Goal: Task Accomplishment & Management: Complete application form

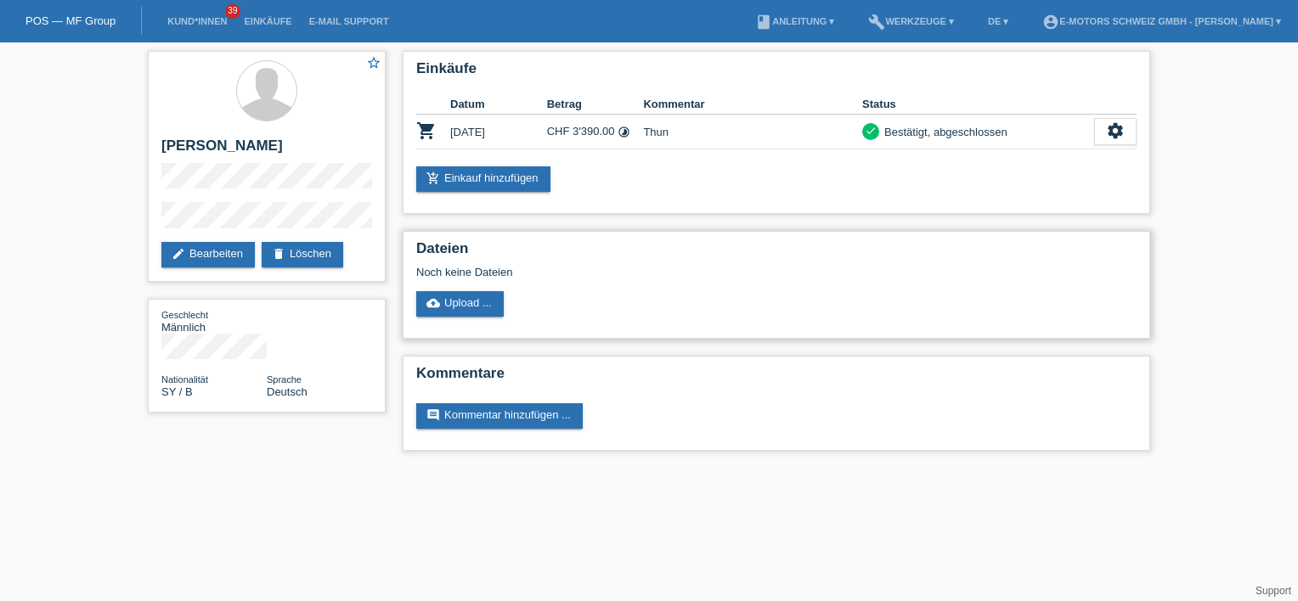
click at [667, 279] on div "Dateien Noch keine Dateien cloud_upload Upload ..." at bounding box center [777, 285] width 748 height 108
click at [197, 14] on li "Kund*innen 39" at bounding box center [197, 21] width 76 height 43
click at [204, 29] on li "Kund*innen 39" at bounding box center [197, 21] width 76 height 43
click at [206, 20] on link "Kund*innen" at bounding box center [197, 21] width 76 height 10
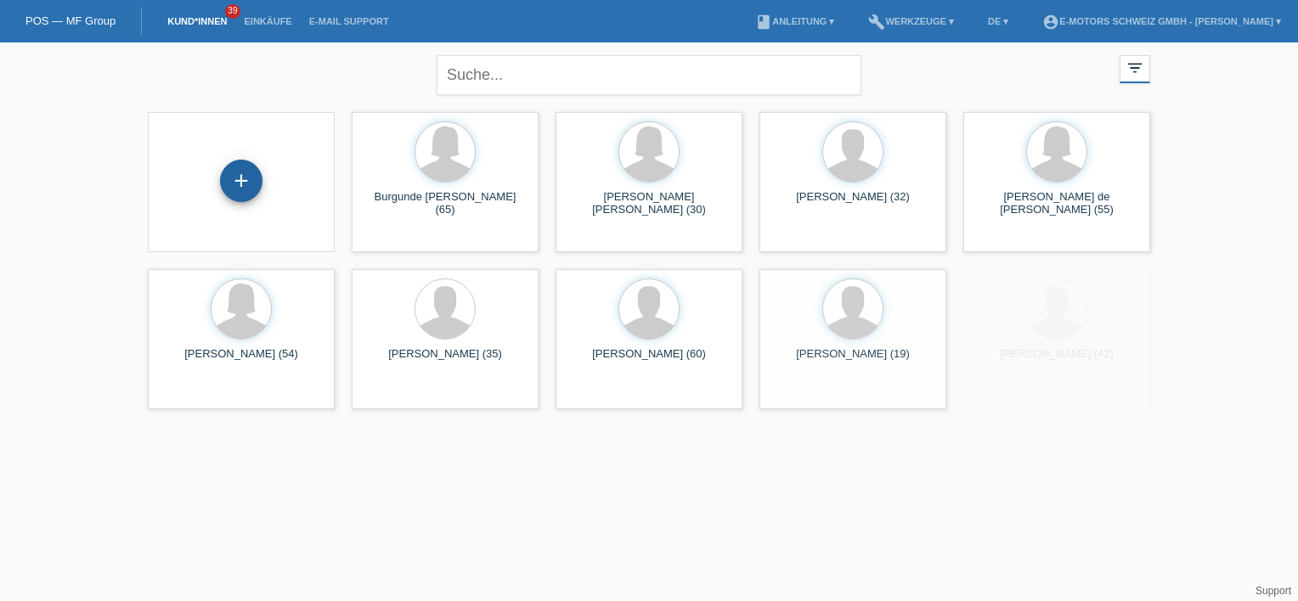
click at [239, 178] on div "+" at bounding box center [241, 181] width 42 height 42
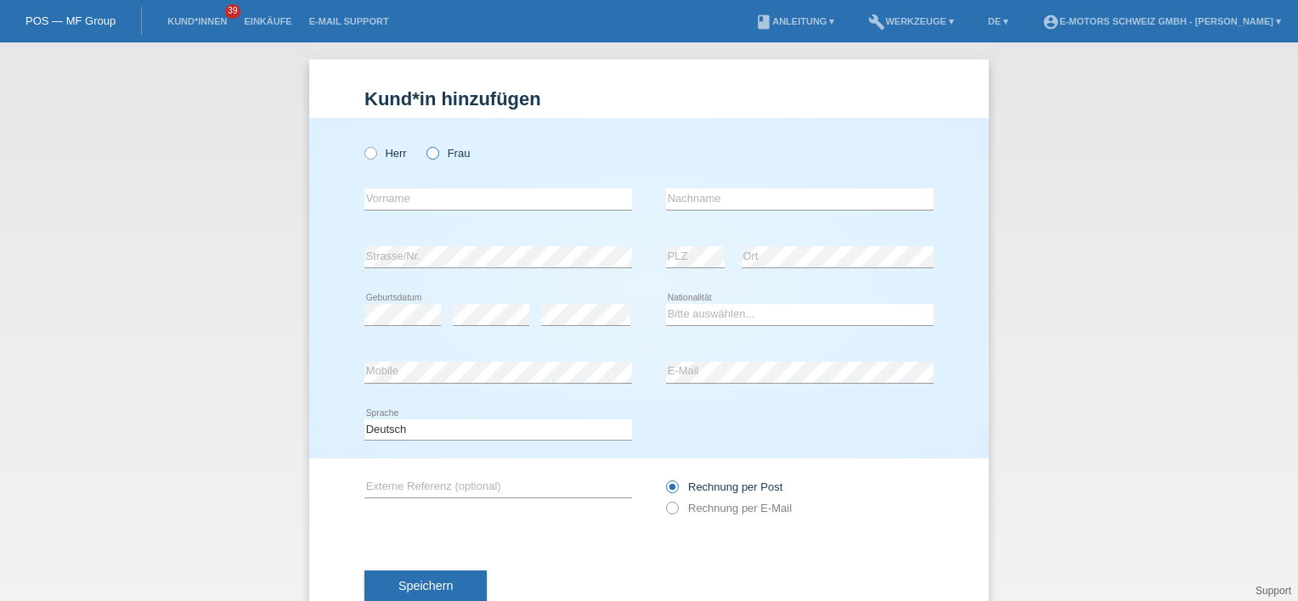
click at [441, 156] on label "Frau" at bounding box center [447, 153] width 43 height 13
click at [437, 156] on input "Frau" at bounding box center [431, 152] width 11 height 11
radio input "true"
click at [367, 165] on div "Herr Frau" at bounding box center [498, 153] width 268 height 35
click at [362, 144] on icon at bounding box center [362, 144] width 0 height 0
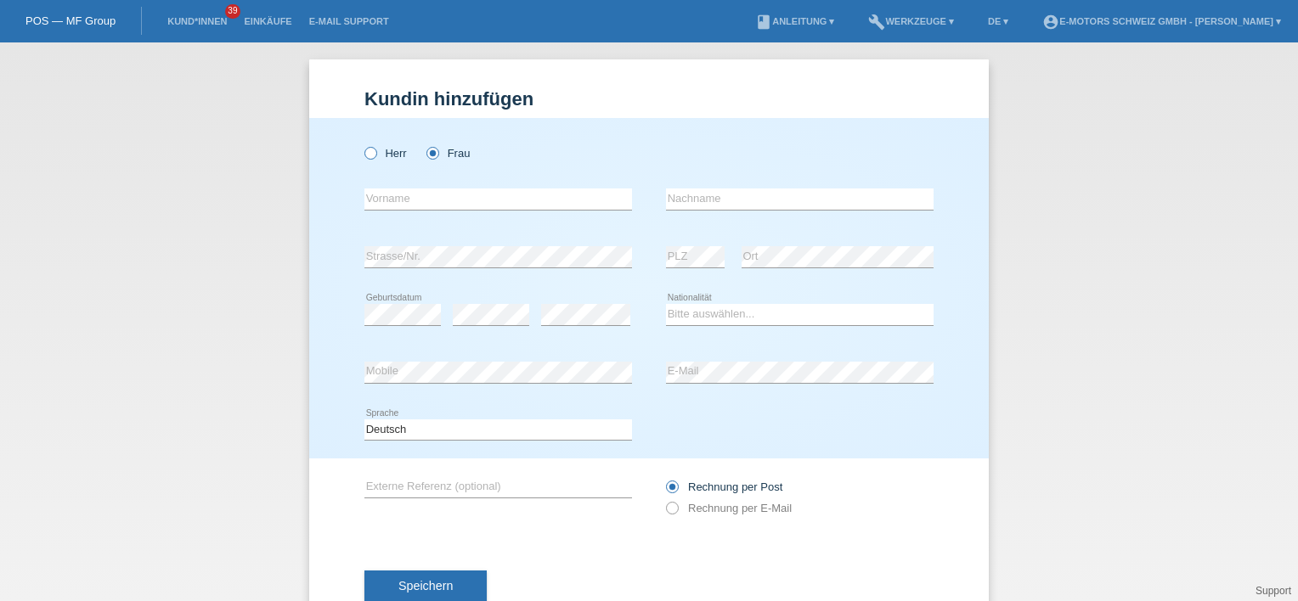
click at [364, 150] on input "Herr" at bounding box center [369, 152] width 11 height 11
radio input "true"
click at [398, 210] on icon at bounding box center [498, 210] width 268 height 1
click at [398, 206] on input "text" at bounding box center [498, 199] width 268 height 21
type input "M"
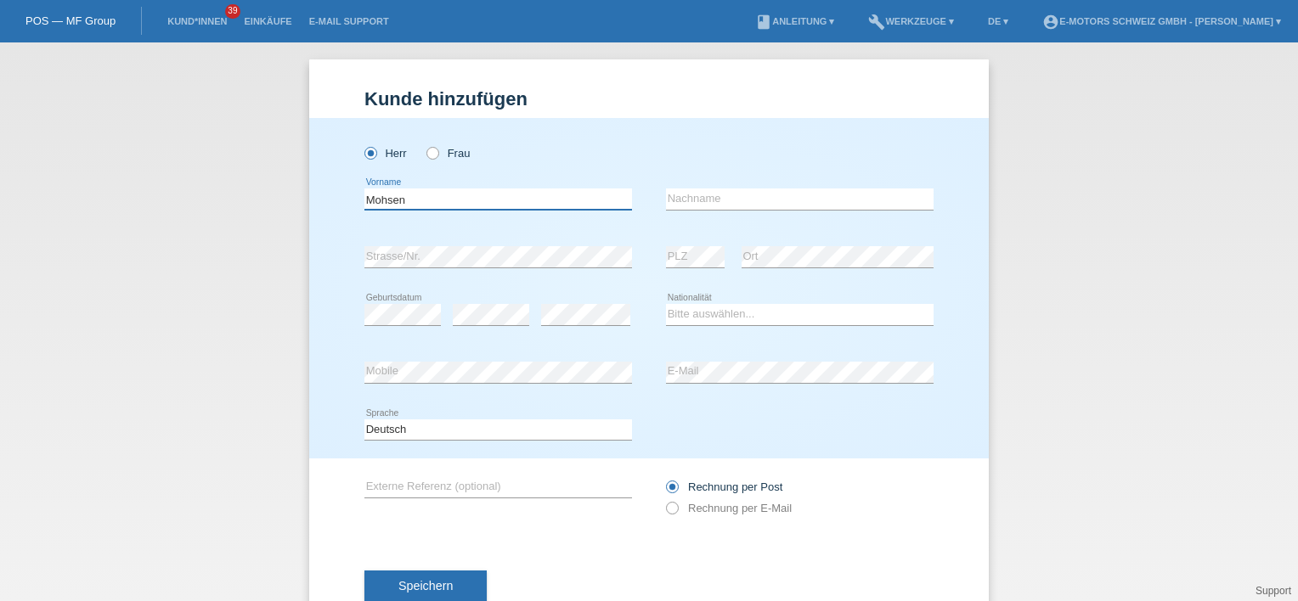
type input "Mohsen"
click at [765, 200] on input "text" at bounding box center [800, 199] width 268 height 21
type input "Hindiri"
click at [508, 167] on div "Herr Frau" at bounding box center [498, 153] width 268 height 35
click at [387, 302] on div "error Geburtsdatum" at bounding box center [402, 315] width 76 height 58
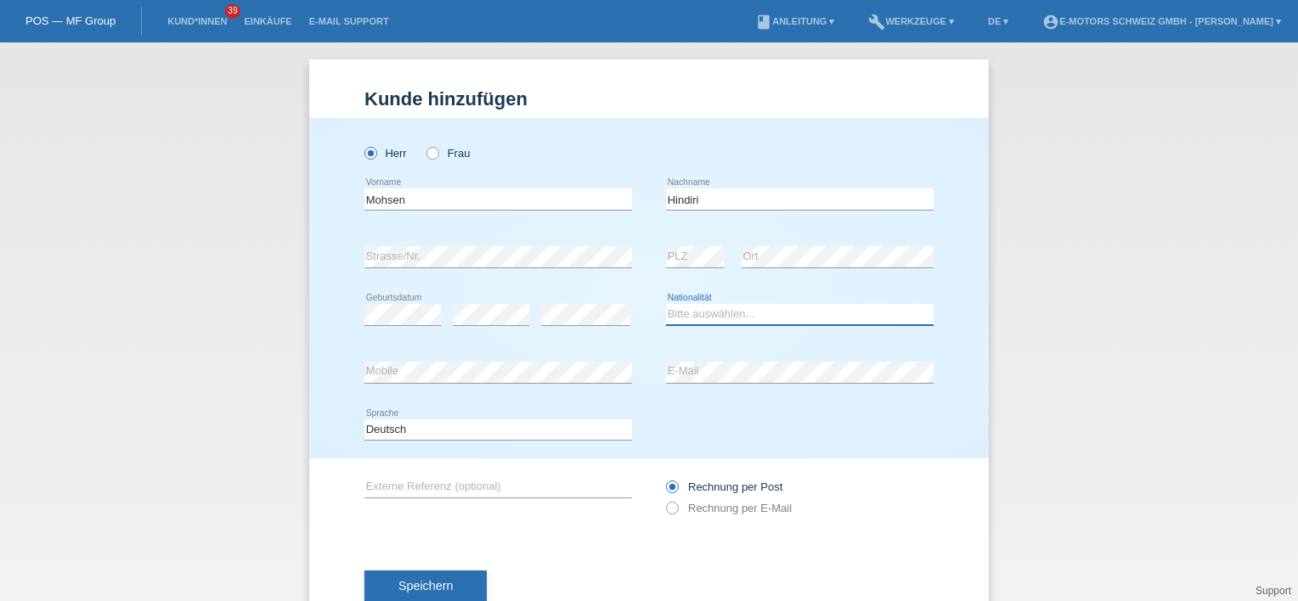
click at [718, 317] on select "Bitte auswählen... Schweiz Deutschland Liechtenstein Österreich ------------ Af…" at bounding box center [800, 314] width 268 height 20
select select "TN"
click at [666, 304] on select "Bitte auswählen... Schweiz Deutschland Liechtenstein Österreich ------------ Af…" at bounding box center [800, 314] width 268 height 20
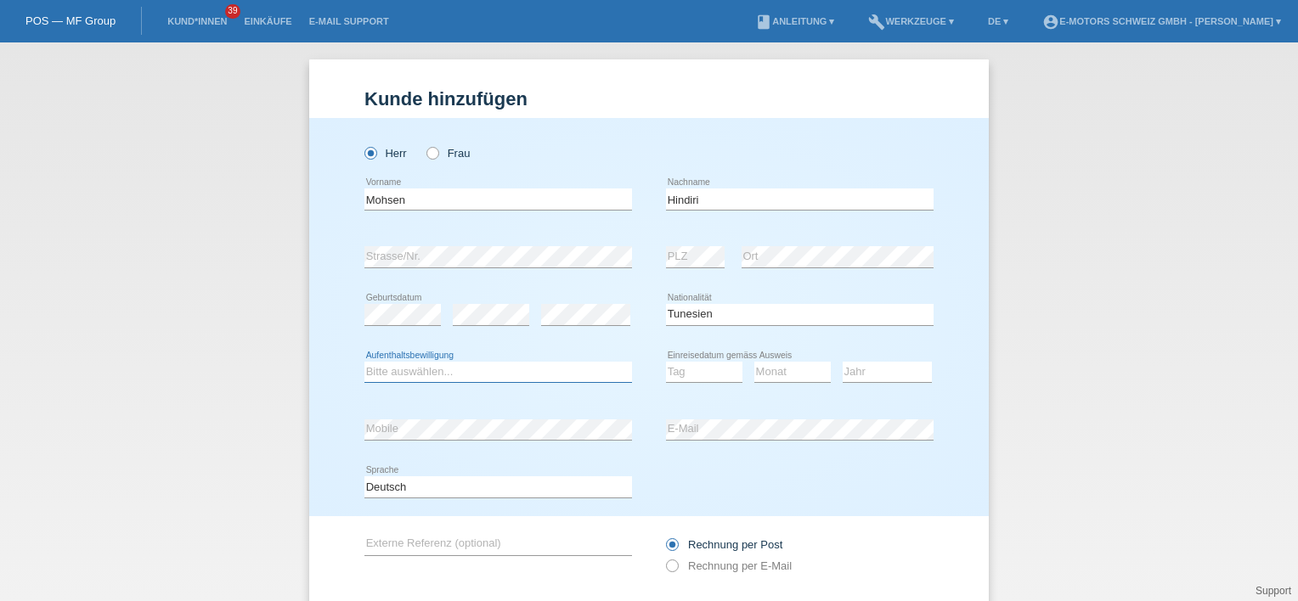
click at [483, 373] on select "Bitte auswählen... C B B - Flüchtlingsstatus Andere" at bounding box center [498, 372] width 268 height 20
select select "C"
click at [364, 362] on select "Bitte auswählen... C B B - Flüchtlingsstatus Andere" at bounding box center [498, 372] width 268 height 20
click at [681, 381] on div "Tag 01 02 03 04 05 06 07 08 09 10 11 12 13 14 15 16 17 18 19 20 21 22 23 24 25 …" at bounding box center [704, 372] width 76 height 21
select select "30"
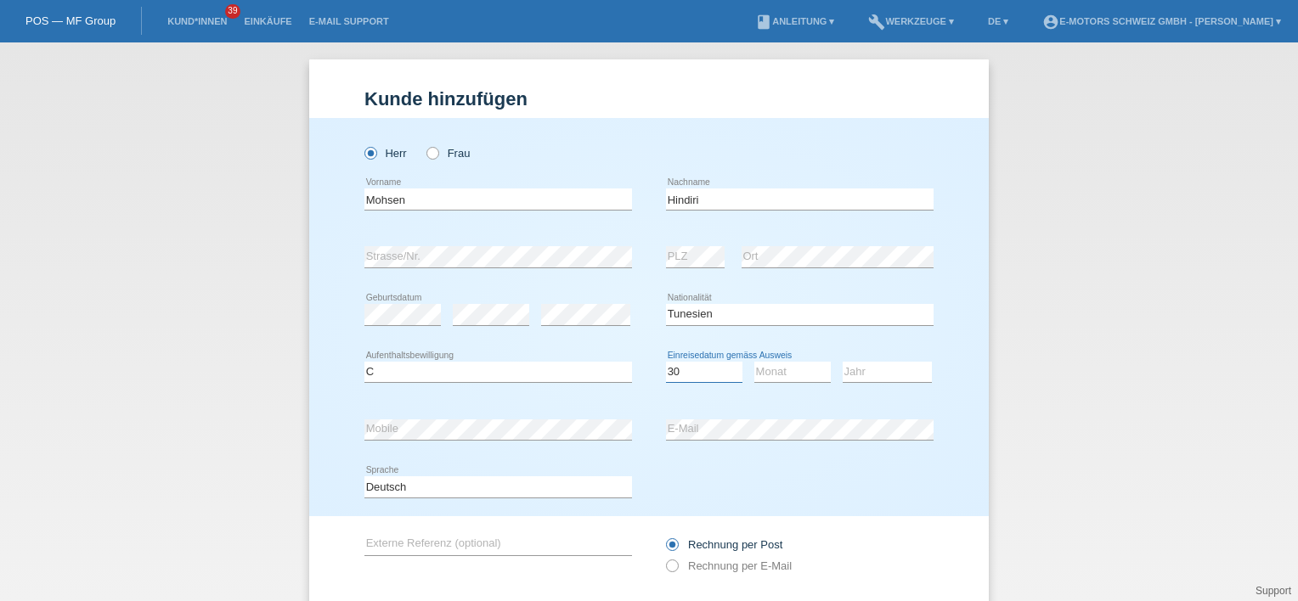
click at [666, 362] on select "Tag 01 02 03 04 05 06 07 08 09 10 11" at bounding box center [704, 372] width 76 height 20
click at [771, 370] on select "Monat 01 02 03 04 05 06 07 08 09 10 11" at bounding box center [792, 372] width 76 height 20
select select "11"
click at [754, 362] on select "Monat 01 02 03 04 05 06 07 08 09 10 11" at bounding box center [792, 372] width 76 height 20
click at [866, 373] on select "Jahr 2025 2024 2023 2022 2021 2020 2019 2018 2017 2016 2015 2014 2013 2012 2011…" at bounding box center [887, 372] width 89 height 20
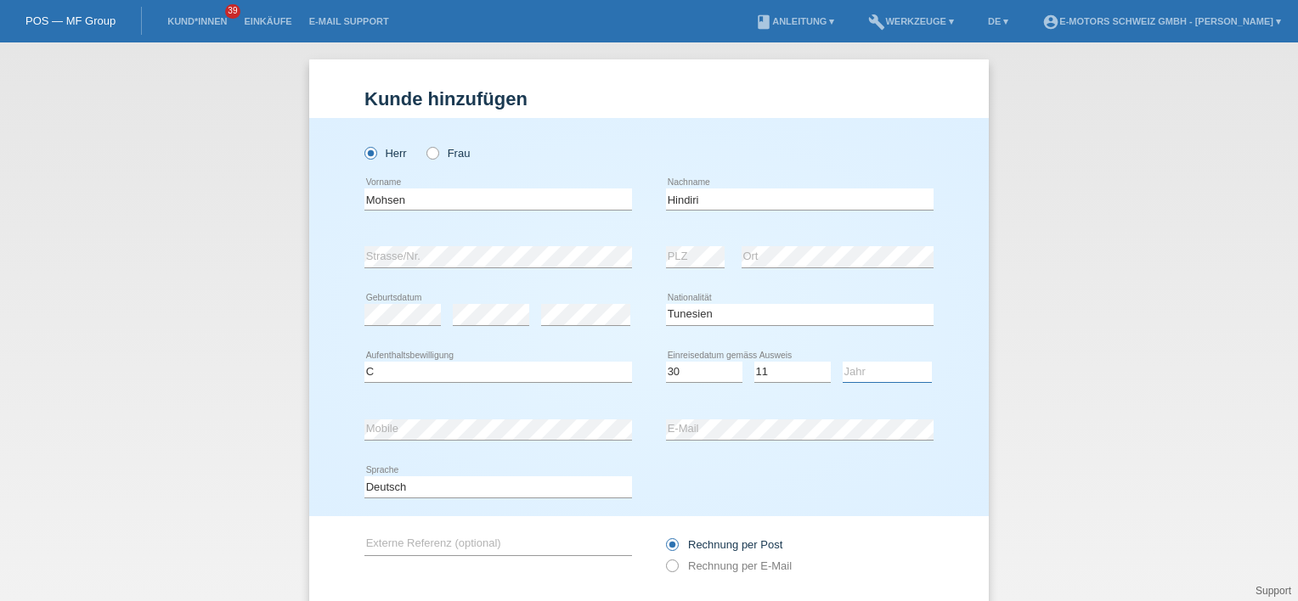
select select "2010"
click at [843, 362] on select "Jahr 2025 2024 2023 2022 2021 2020 2019 2018 2017 2016 2015 2014 2013 2012 2011…" at bounding box center [887, 372] width 89 height 20
click at [347, 448] on div "Herr Frau Mohsen error Vorname C" at bounding box center [649, 317] width 680 height 398
click at [338, 416] on div "Herr Frau Mohsen error Vorname C" at bounding box center [649, 317] width 680 height 398
click at [680, 416] on div "error E-Mail" at bounding box center [800, 430] width 268 height 58
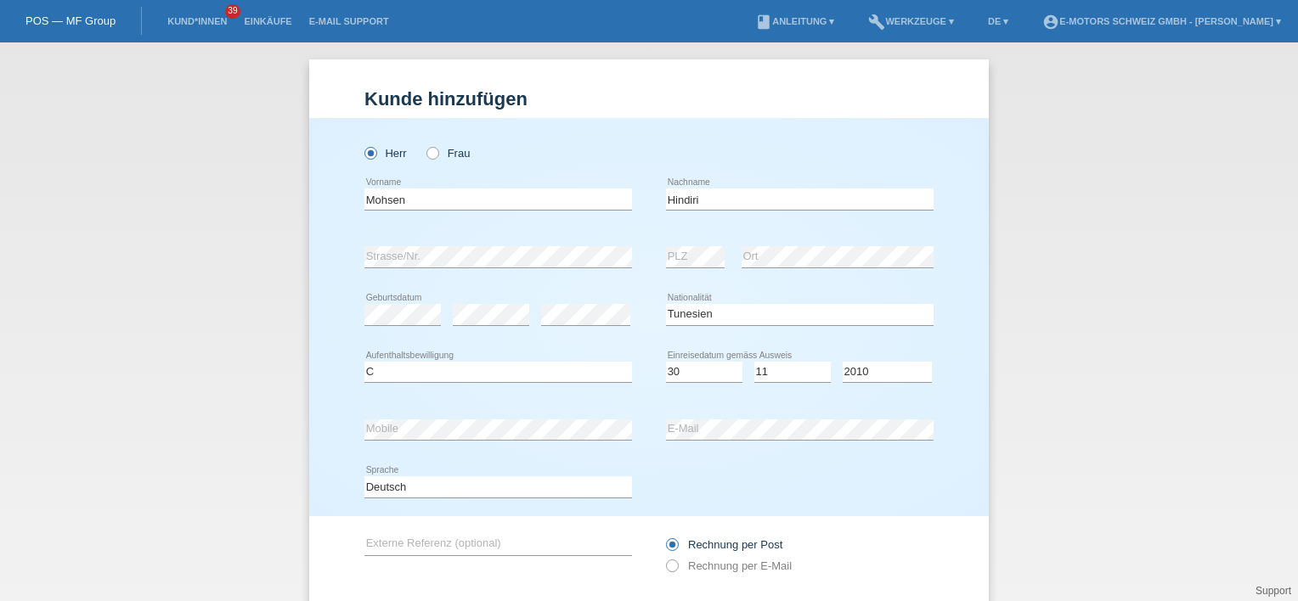
click at [702, 416] on div "error E-Mail" at bounding box center [800, 430] width 268 height 58
click at [683, 440] on icon at bounding box center [800, 440] width 268 height 1
drag, startPoint x: 836, startPoint y: 472, endPoint x: 791, endPoint y: 511, distance: 59.1
click at [835, 472] on div "Deutsch Français Italiano English error Sprache" at bounding box center [648, 488] width 569 height 58
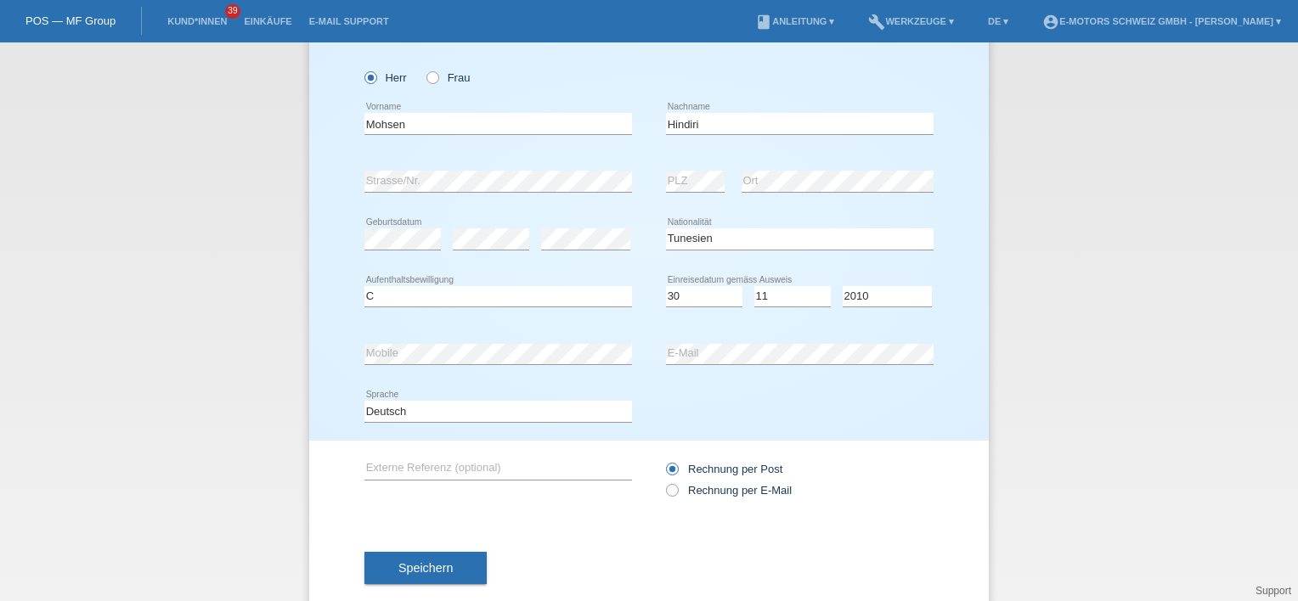
scroll to position [108, 0]
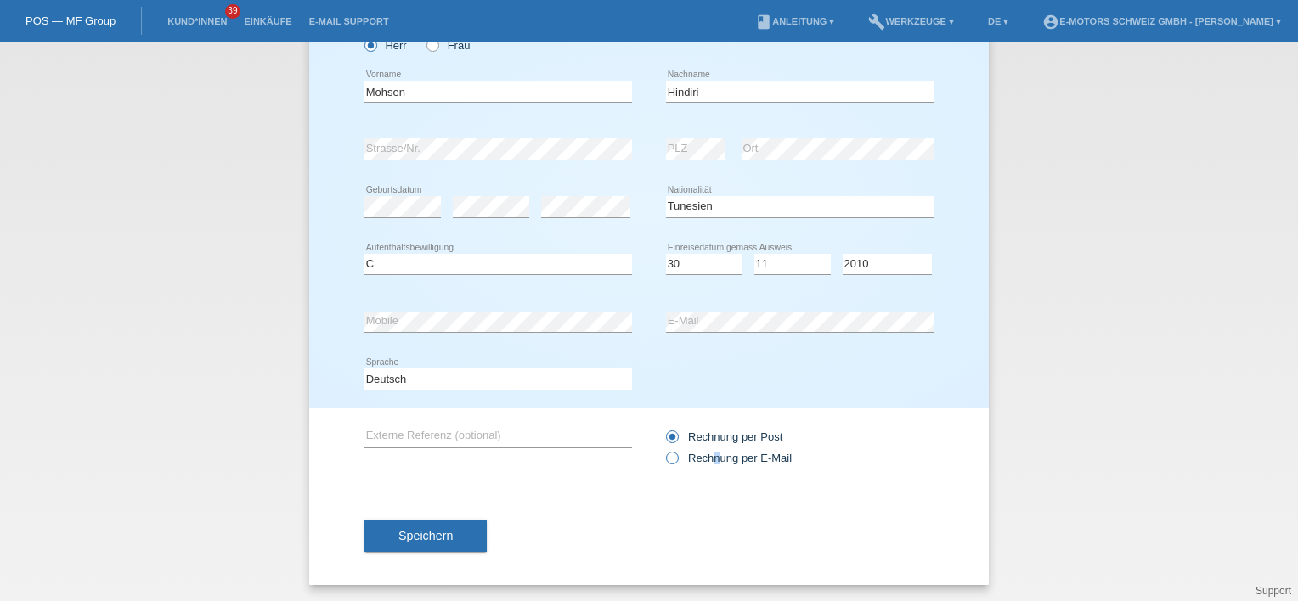
click at [708, 452] on label "Rechnung per E-Mail" at bounding box center [729, 458] width 126 height 13
drag, startPoint x: 708, startPoint y: 452, endPoint x: 666, endPoint y: 459, distance: 43.0
click at [663, 449] on icon at bounding box center [663, 449] width 0 height 0
click at [666, 459] on input "Rechnung per E-Mail" at bounding box center [671, 462] width 11 height 21
radio input "true"
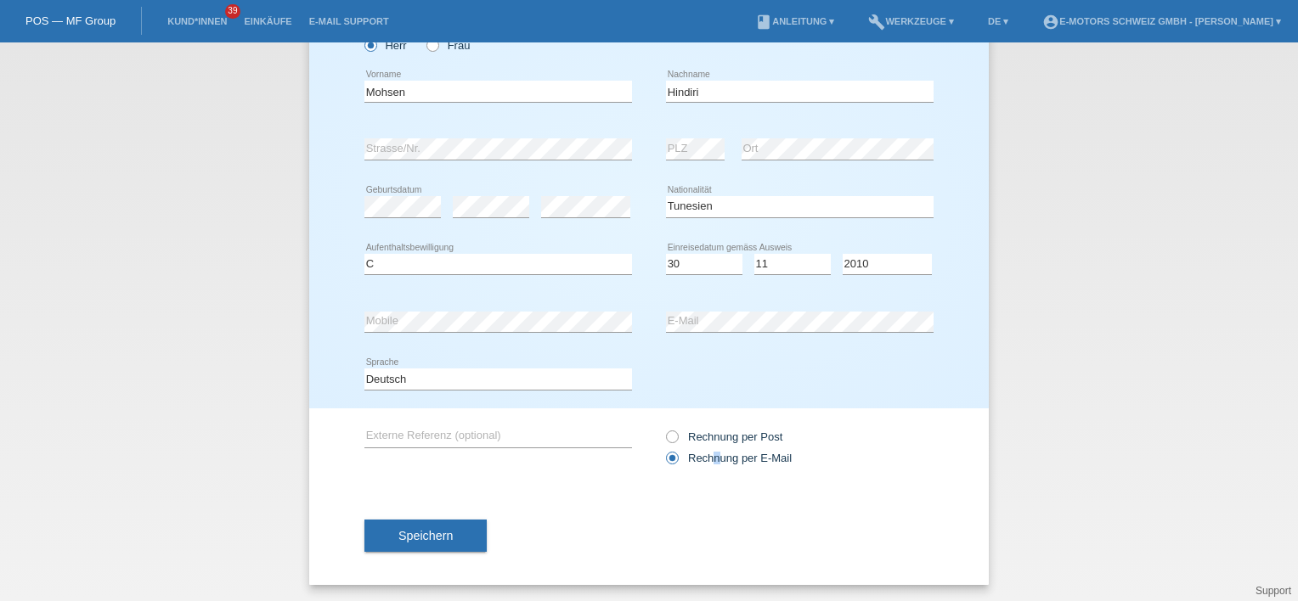
click at [413, 536] on span "Speichern" at bounding box center [425, 536] width 54 height 14
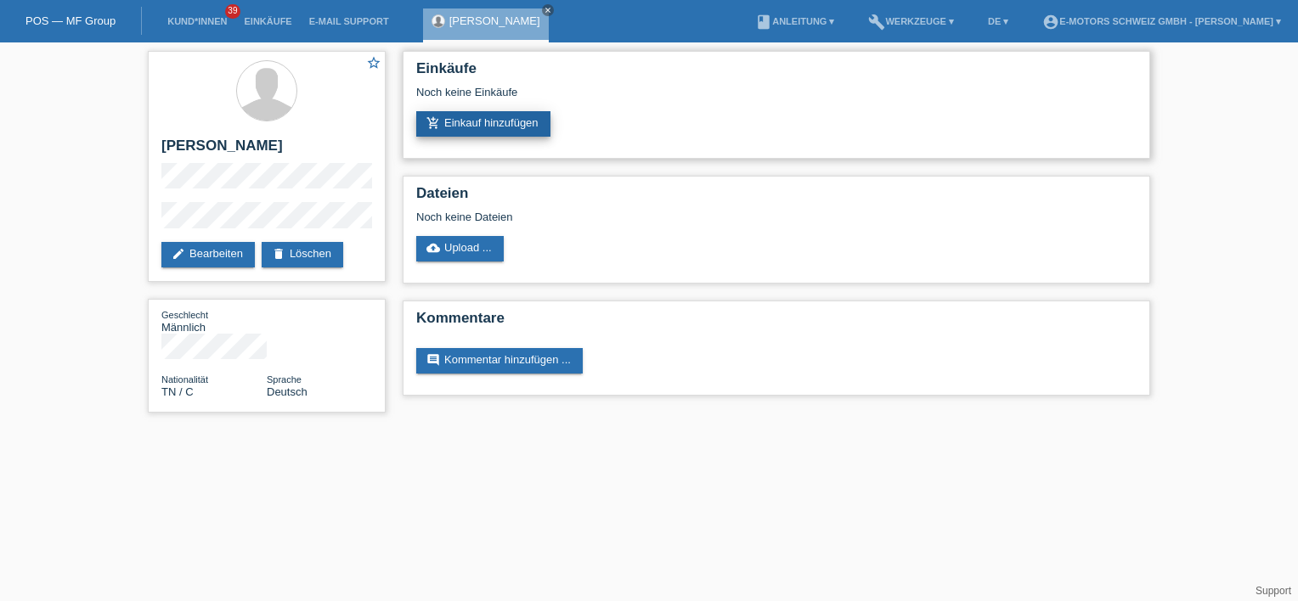
click at [478, 123] on link "add_shopping_cart Einkauf hinzufügen" at bounding box center [483, 123] width 134 height 25
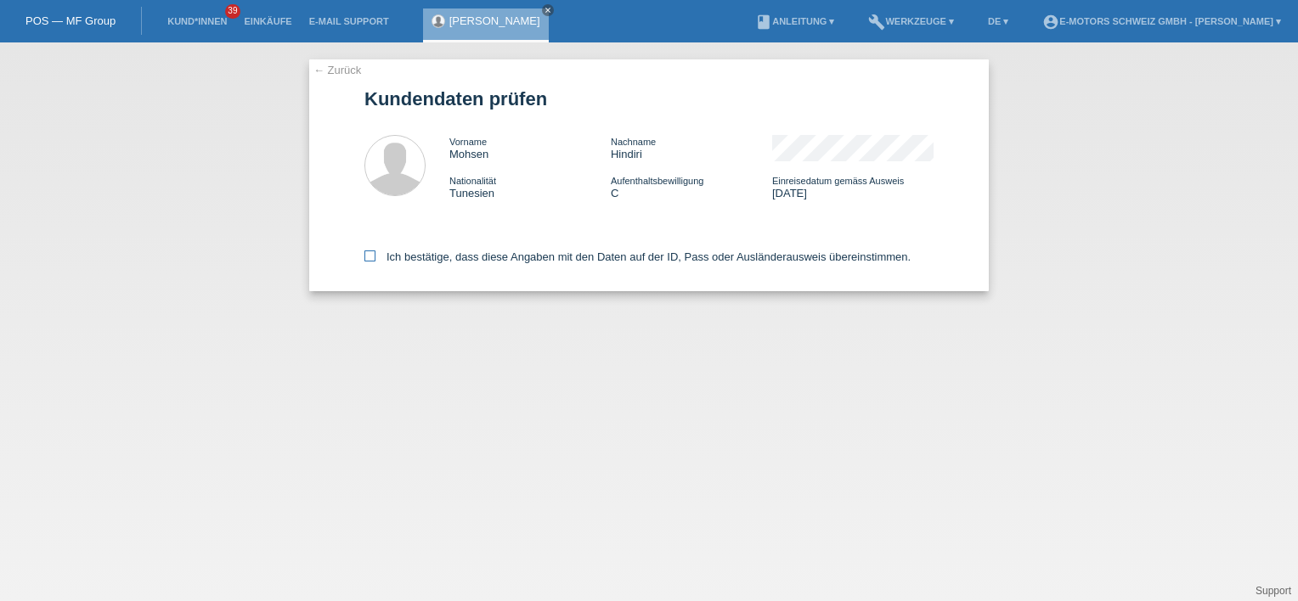
click at [374, 251] on icon at bounding box center [369, 256] width 11 height 11
click at [374, 251] on input "Ich bestätige, dass diese Angaben mit den Daten auf der ID, Pass oder Ausländer…" at bounding box center [369, 256] width 11 height 11
checkbox input "true"
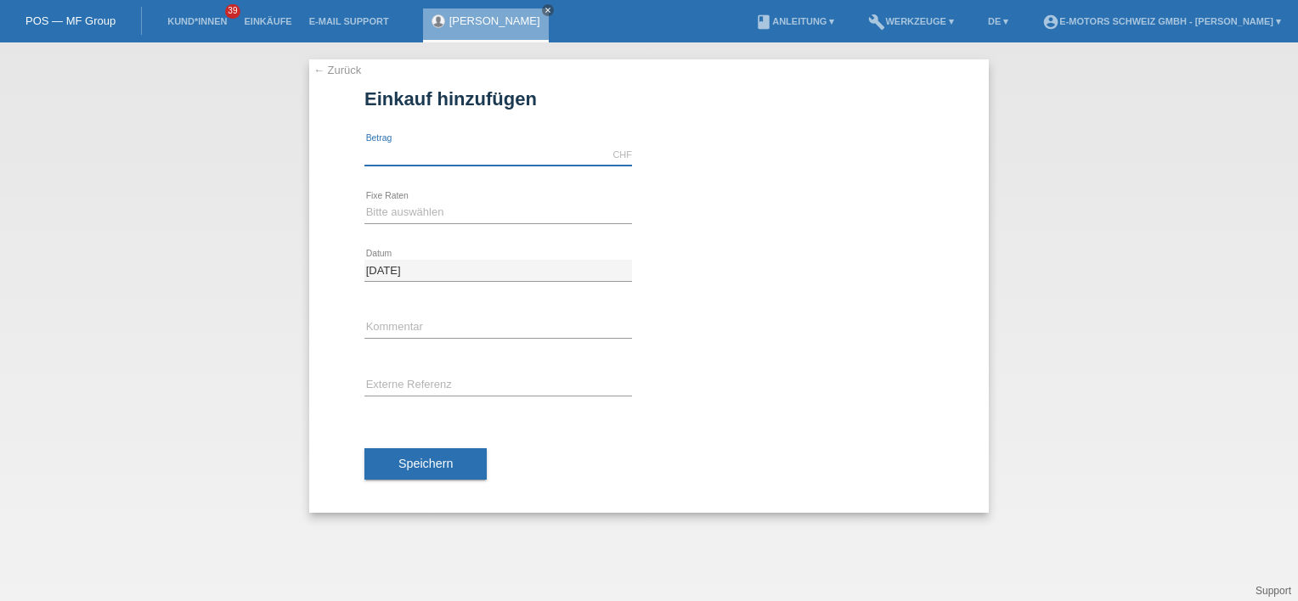
click at [379, 160] on input "text" at bounding box center [498, 154] width 268 height 21
drag, startPoint x: 386, startPoint y: 220, endPoint x: 394, endPoint y: 213, distance: 10.9
click at [386, 220] on select "Bitte auswählen 12 Raten 24 Raten 36 Raten 48 Raten" at bounding box center [498, 212] width 268 height 20
select select "213"
click at [364, 202] on select "Bitte auswählen 12 Raten 24 Raten 36 Raten 48 Raten" at bounding box center [498, 212] width 268 height 20
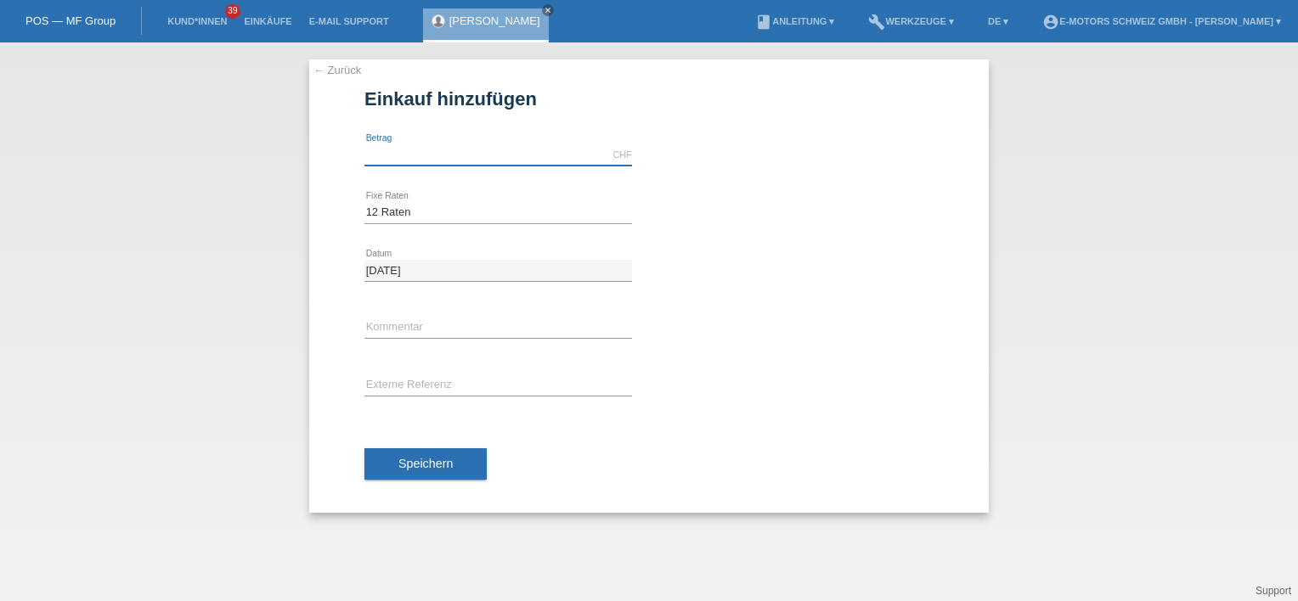
click at [392, 160] on input "text" at bounding box center [498, 154] width 268 height 21
type input "1000.00"
click at [801, 173] on div "1000.00 CHF error Betrag" at bounding box center [648, 156] width 569 height 58
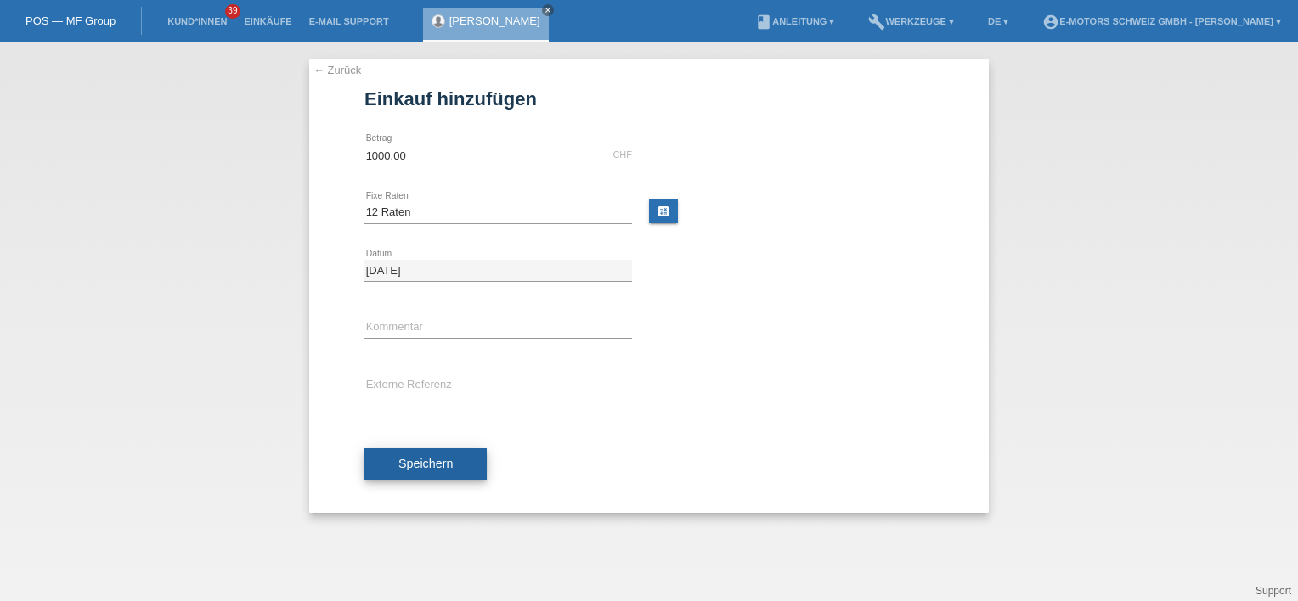
click at [405, 466] on span "Speichern" at bounding box center [425, 464] width 54 height 14
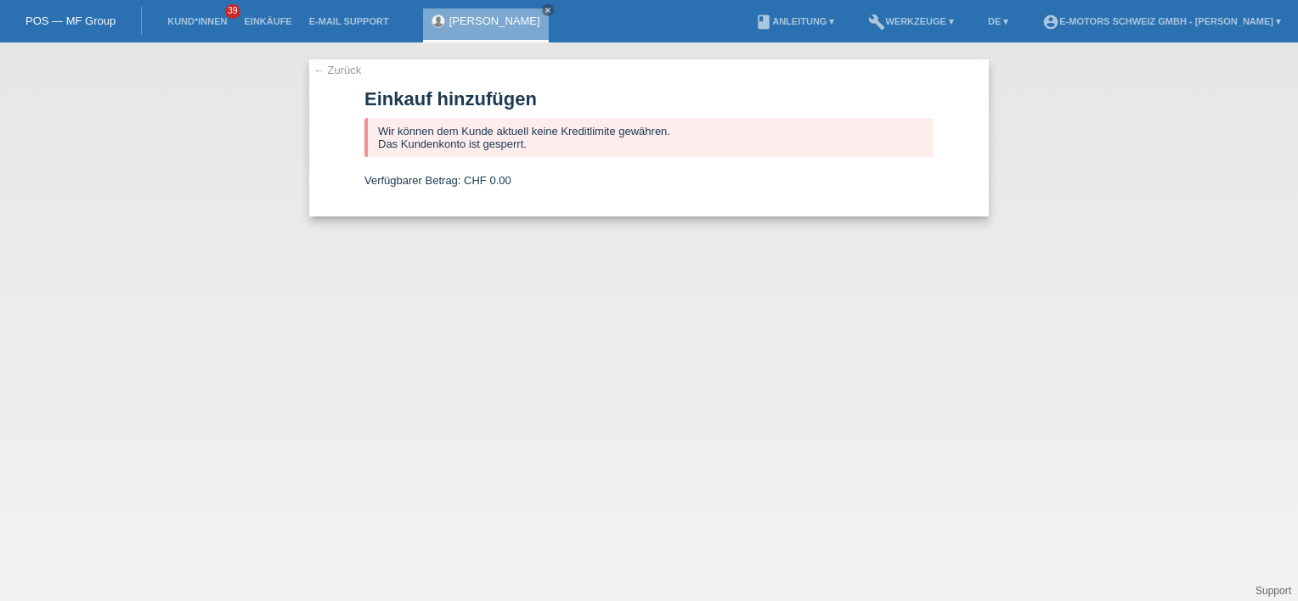
click at [340, 65] on link "← Zurück" at bounding box center [337, 70] width 48 height 13
